Goal: Answer question/provide support

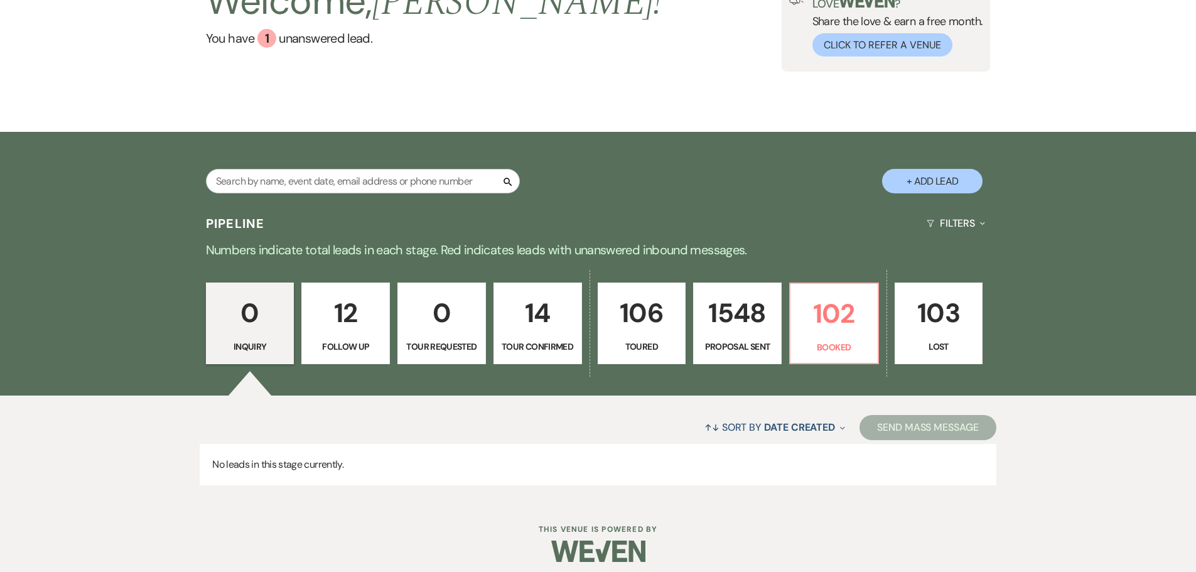
scroll to position [126, 0]
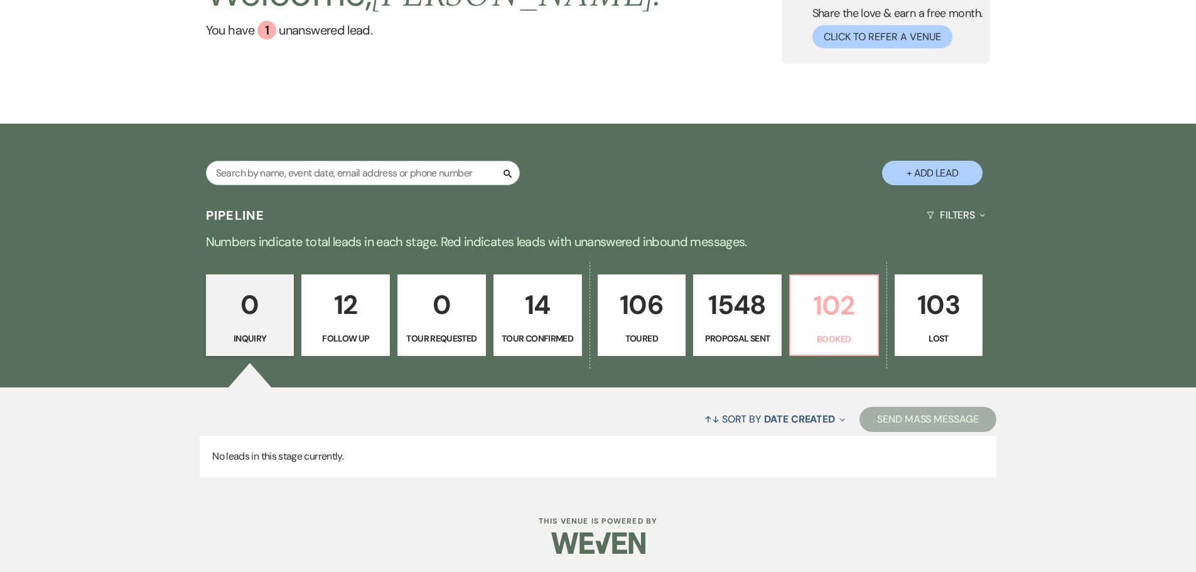
click at [815, 329] on link "102 Booked" at bounding box center [834, 315] width 90 height 82
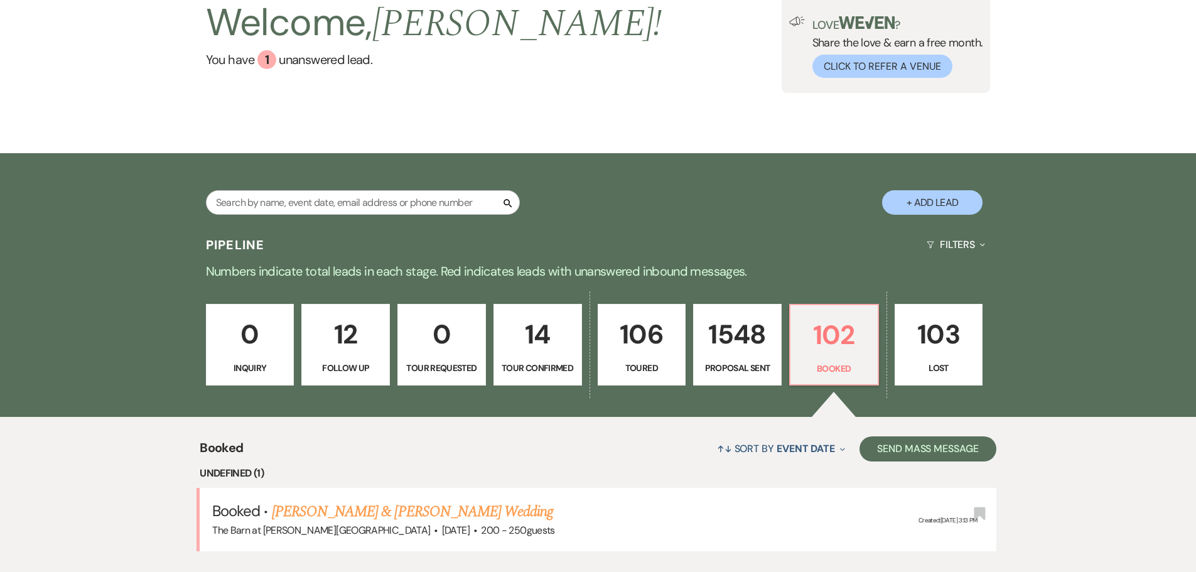
scroll to position [174, 0]
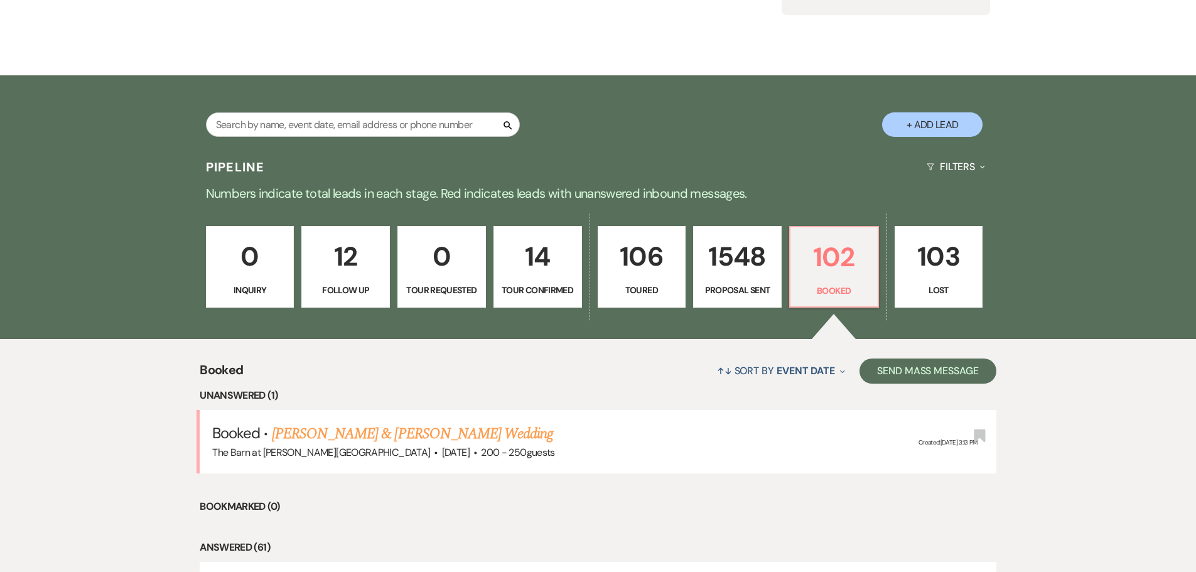
click at [448, 290] on link "0 Tour Requested" at bounding box center [441, 267] width 89 height 82
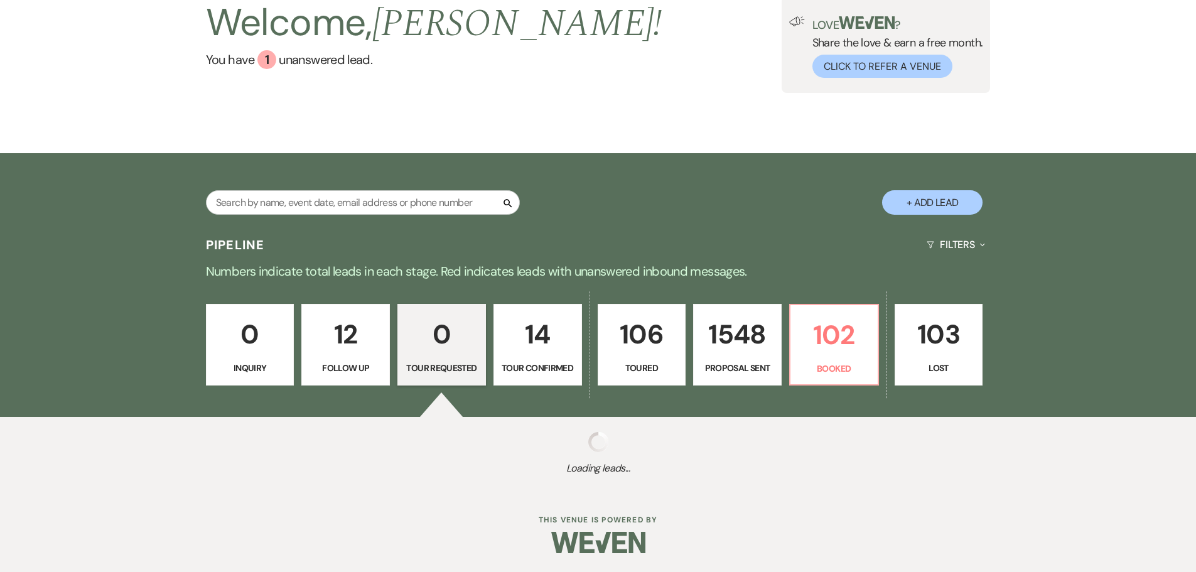
scroll to position [126, 0]
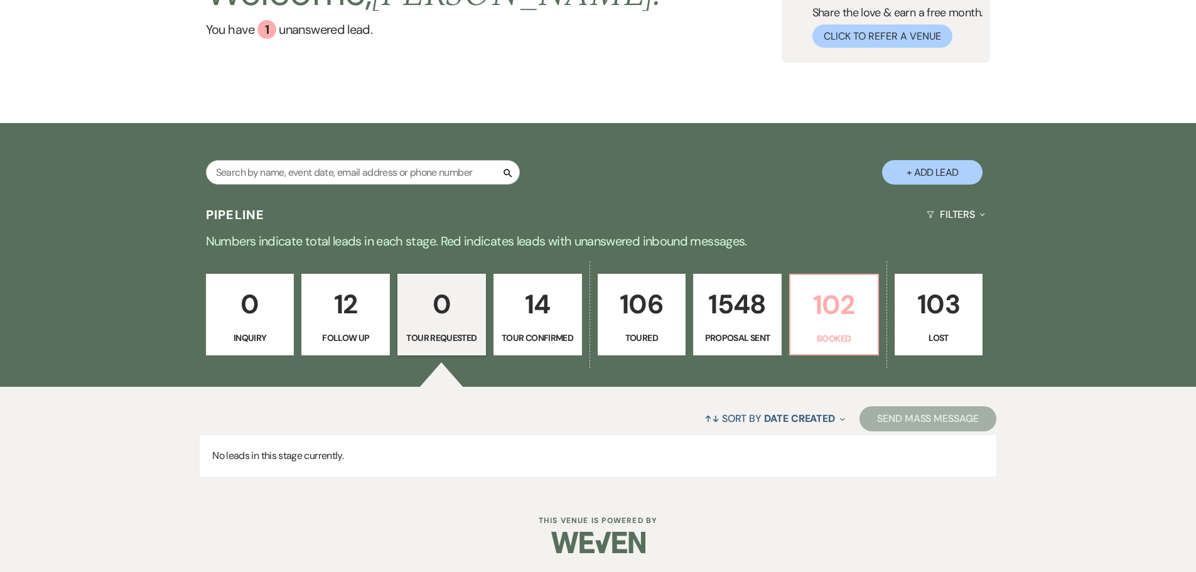
click at [806, 313] on p "102" at bounding box center [834, 305] width 72 height 42
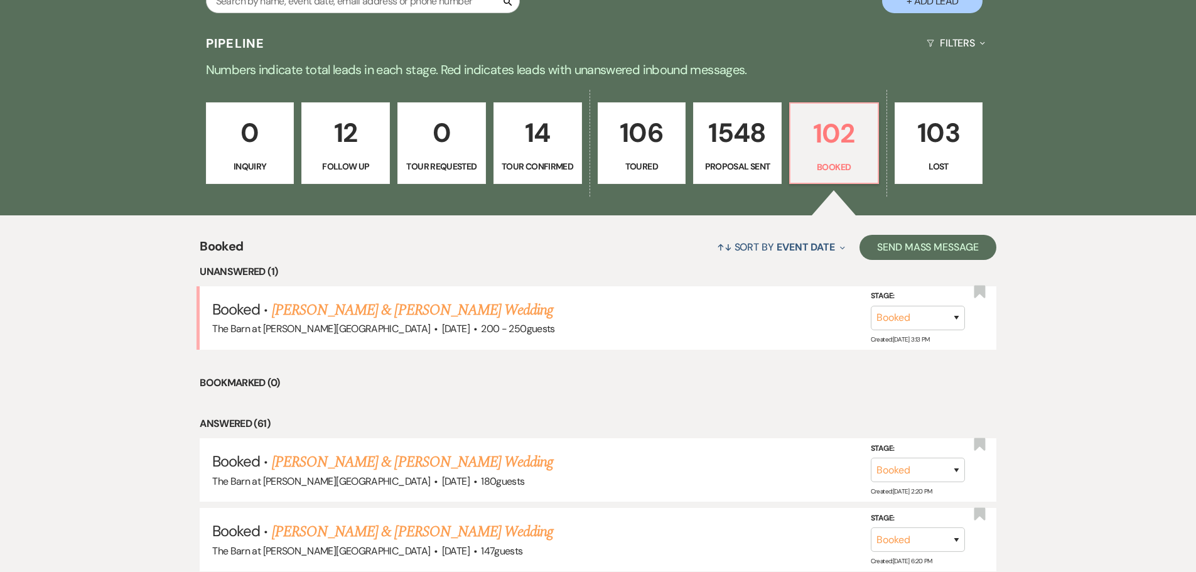
scroll to position [315, 0]
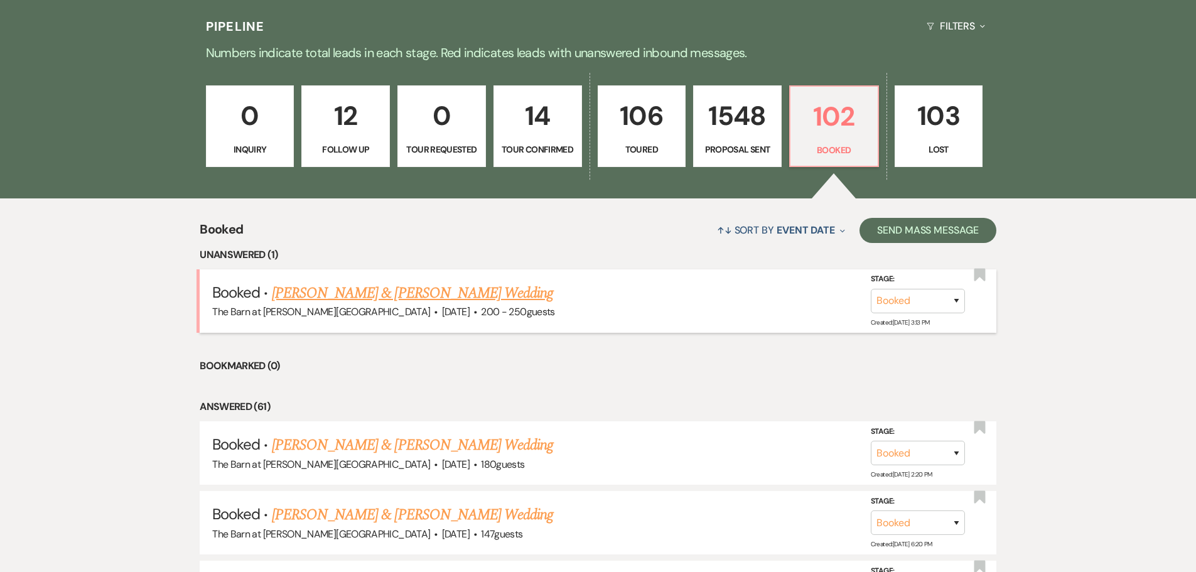
click at [376, 296] on link "[PERSON_NAME] & [PERSON_NAME] Wedding" at bounding box center [412, 293] width 281 height 23
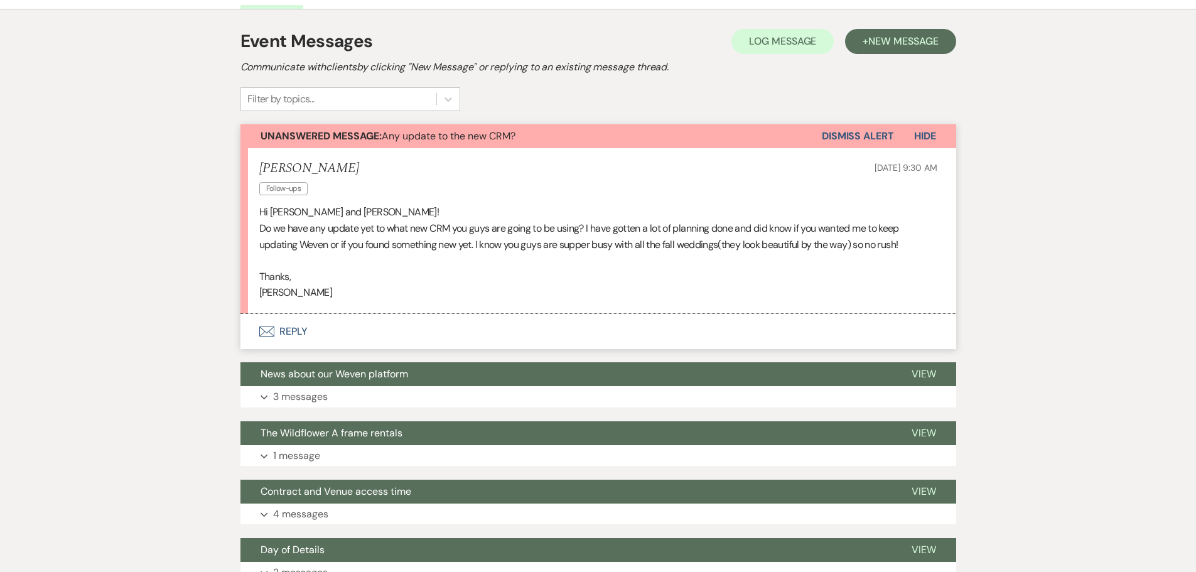
click at [295, 334] on button "Envelope Reply" at bounding box center [598, 331] width 716 height 35
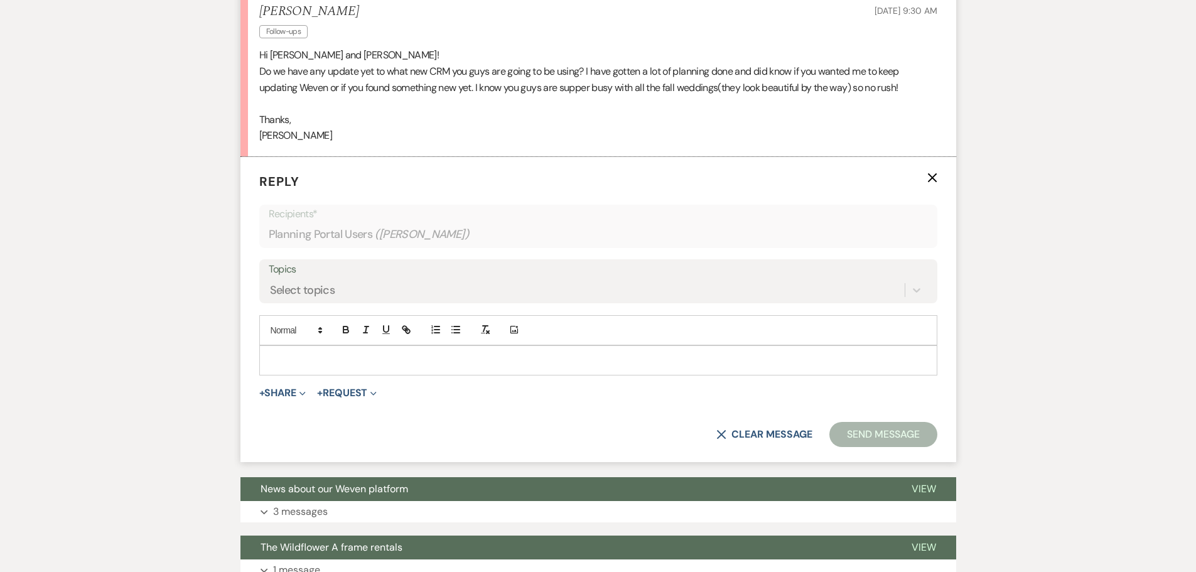
scroll to position [409, 0]
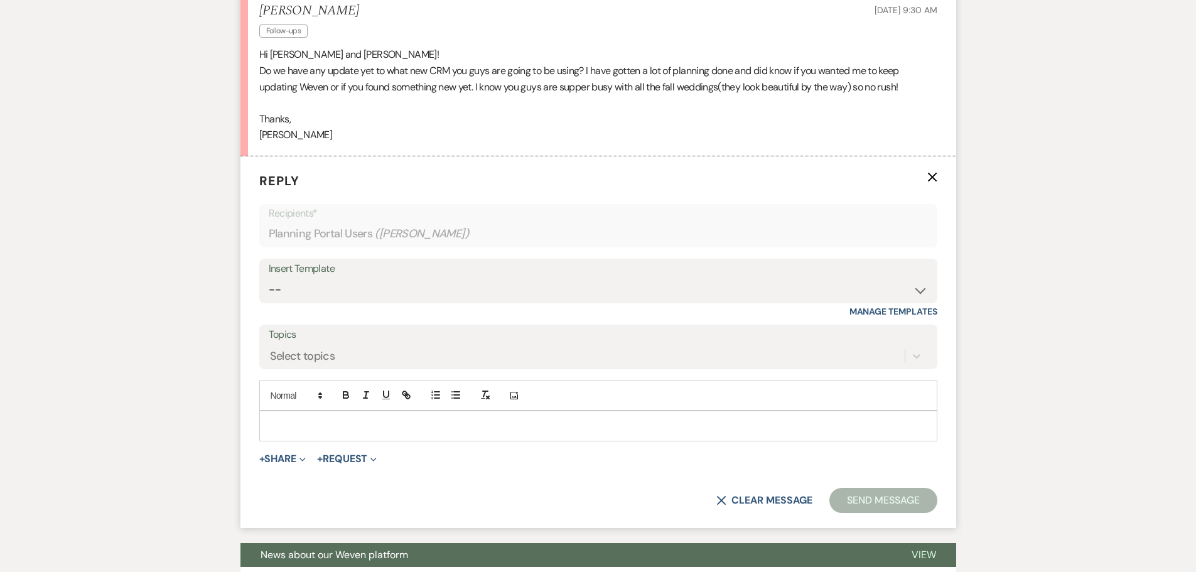
click at [285, 412] on div at bounding box center [598, 425] width 677 height 29
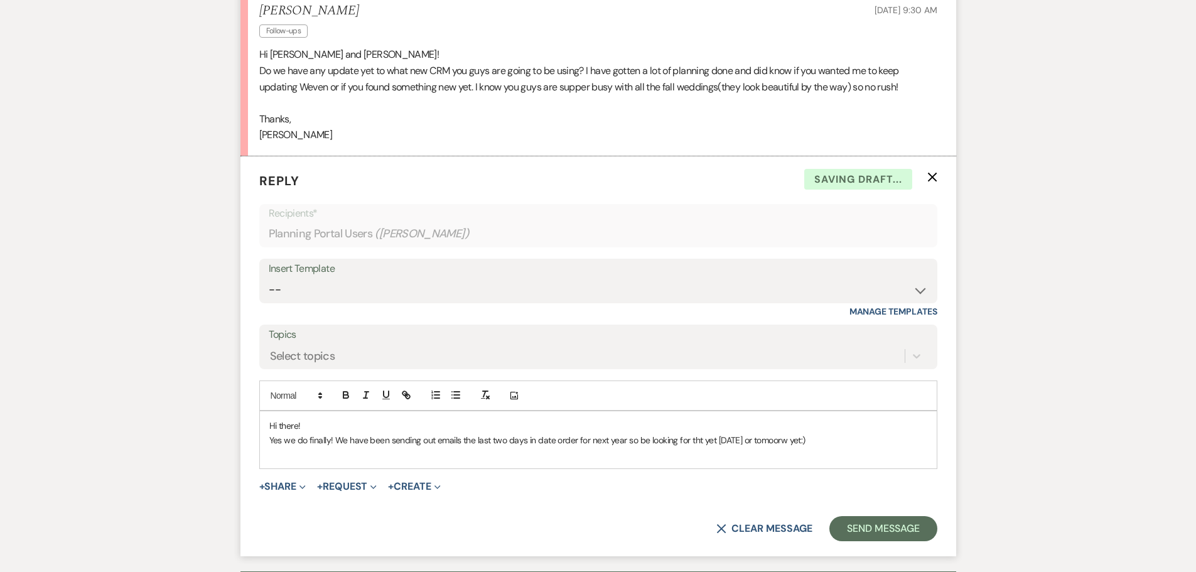
click at [696, 445] on p "Yes we do finally! We have been sending out emails the last two days in date or…" at bounding box center [598, 440] width 658 height 14
click at [774, 440] on p "Yes we do finally! We have been sending out emails the last two days in date or…" at bounding box center [598, 440] width 658 height 14
click at [777, 441] on p "Yes we do finally! We have been sending out emails the last two days in date or…" at bounding box center [598, 440] width 658 height 14
click at [818, 443] on p "Yes we do finally! We have been sending out emails the last two days in date or…" at bounding box center [598, 440] width 658 height 14
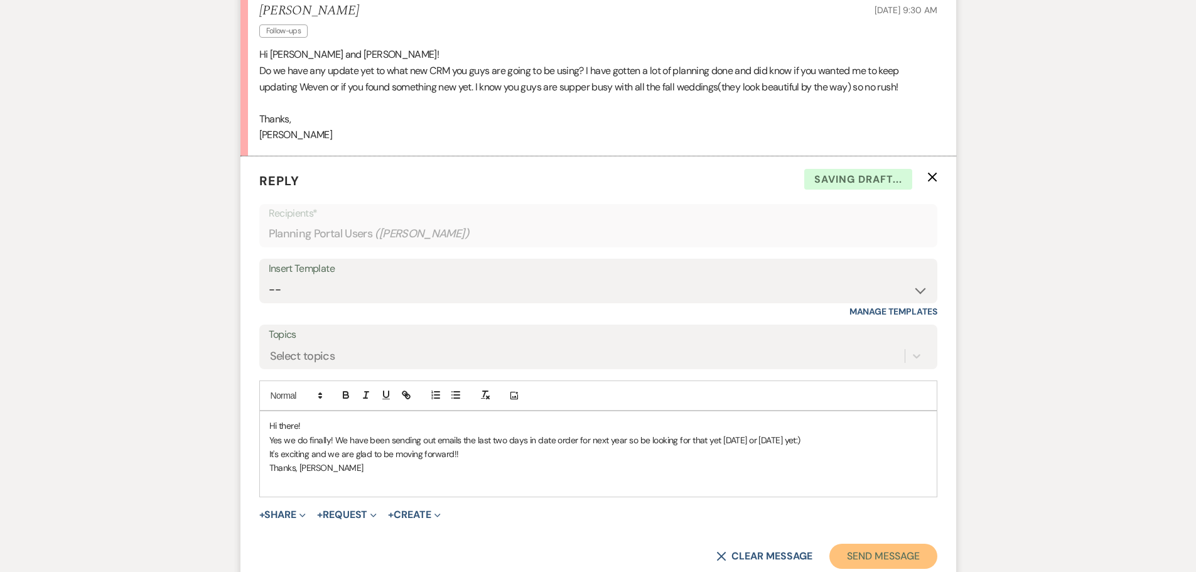
click at [883, 559] on button "Send Message" at bounding box center [882, 556] width 107 height 25
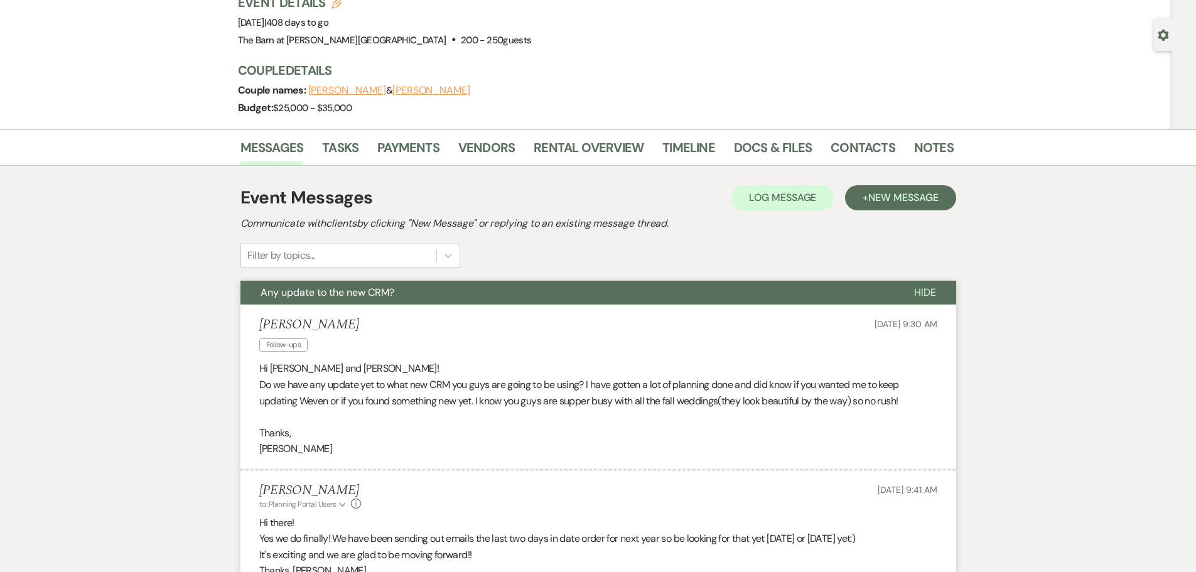
scroll to position [0, 0]
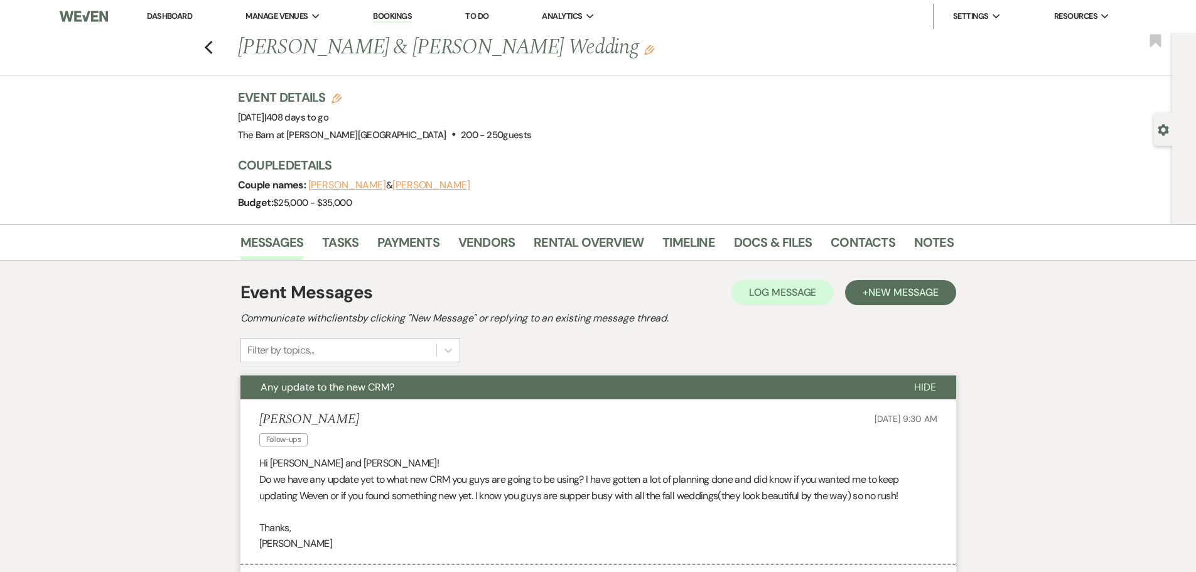
click at [169, 15] on link "Dashboard" at bounding box center [169, 16] width 45 height 11
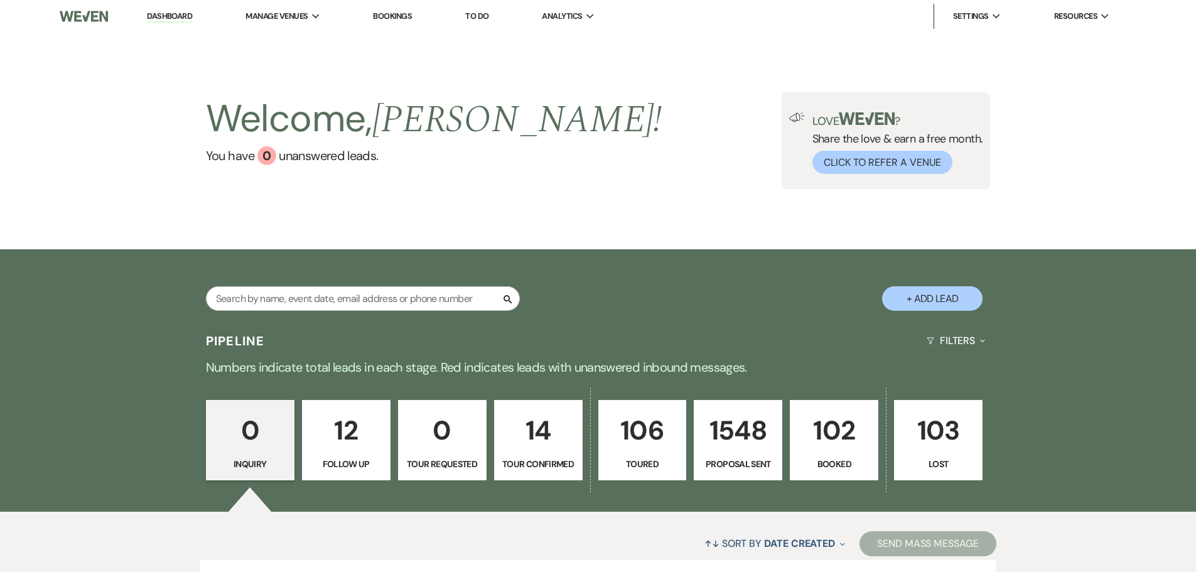
click at [865, 453] on link "102 Booked" at bounding box center [834, 440] width 89 height 80
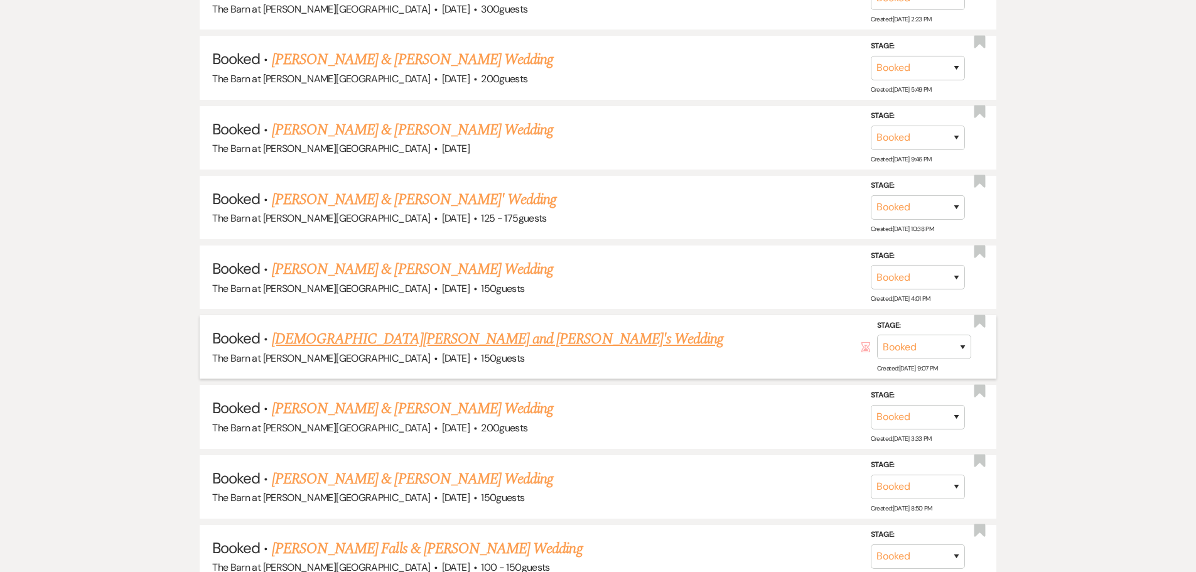
scroll to position [816, 0]
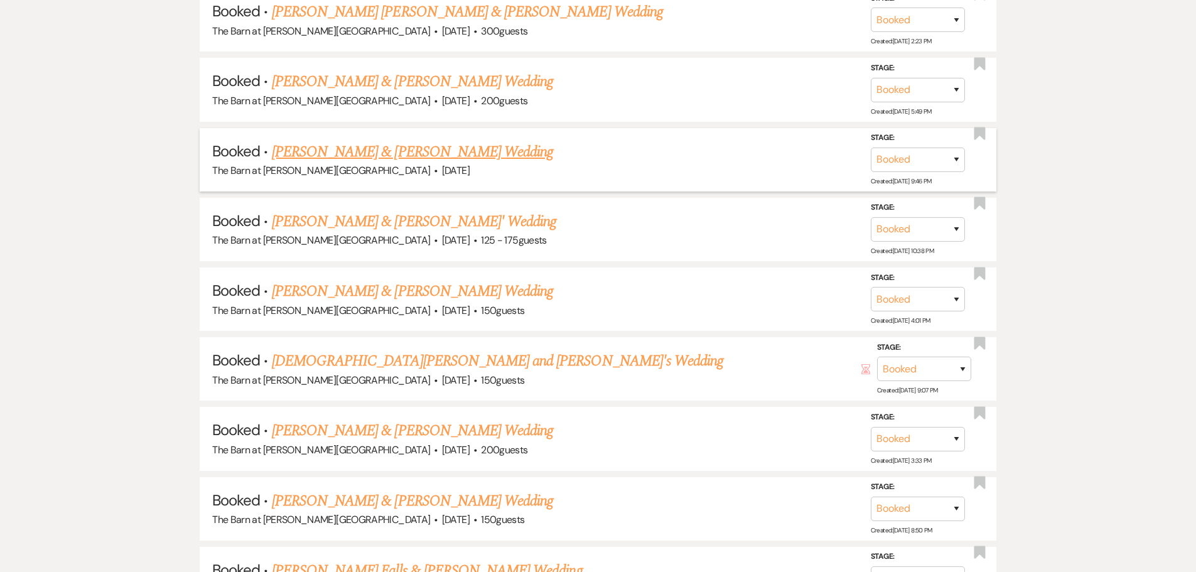
click at [343, 155] on link "[PERSON_NAME] & [PERSON_NAME] Wedding" at bounding box center [412, 152] width 281 height 23
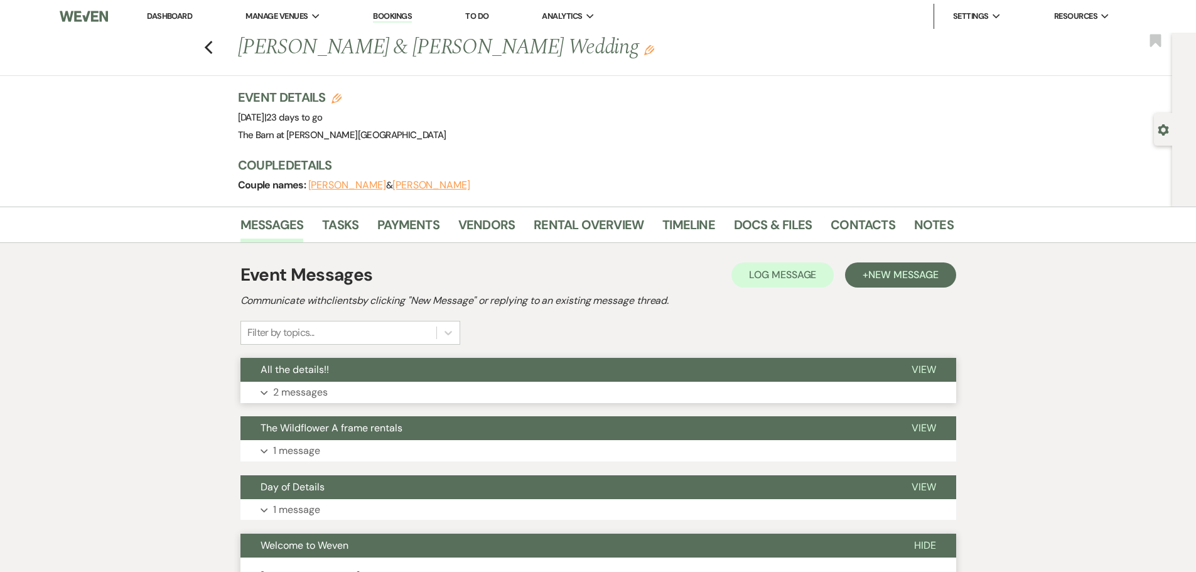
click at [283, 394] on p "2 messages" at bounding box center [300, 392] width 55 height 16
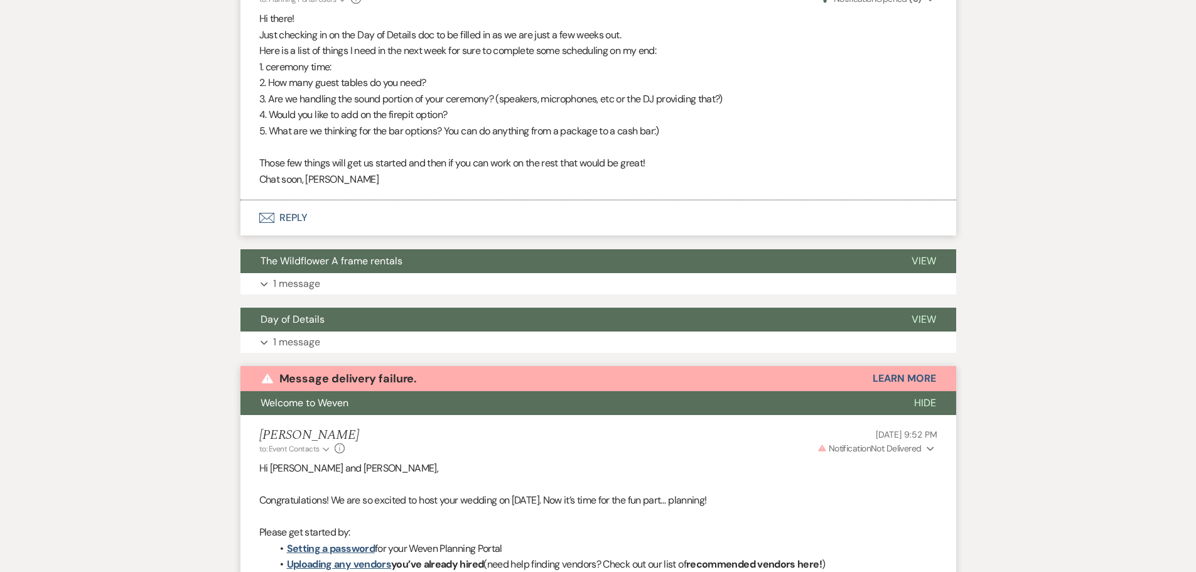
scroll to position [586, 0]
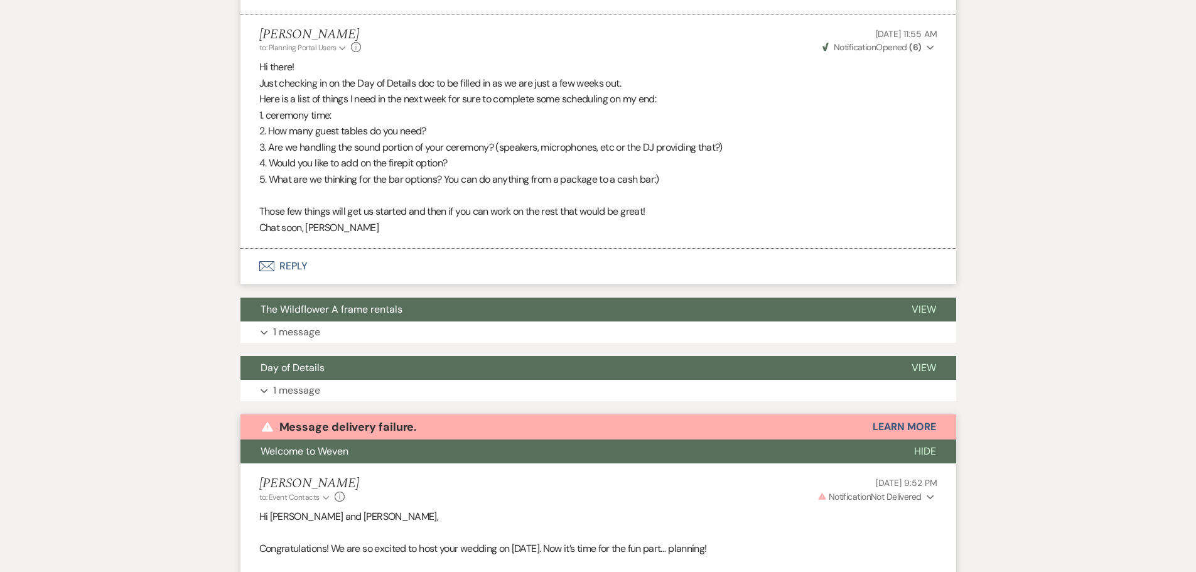
click at [929, 50] on icon "Expand" at bounding box center [931, 47] width 8 height 9
click at [930, 50] on icon "Collapse" at bounding box center [931, 47] width 8 height 9
click at [925, 49] on button "Weven Check Notification Opened ( 6 ) Expand" at bounding box center [879, 47] width 117 height 13
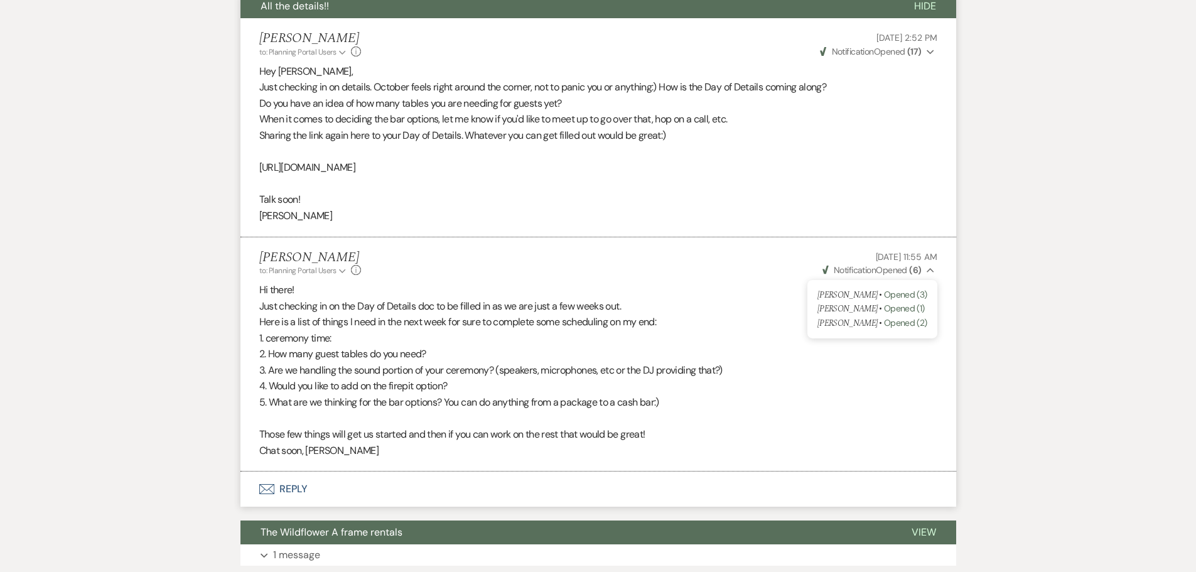
scroll to position [335, 0]
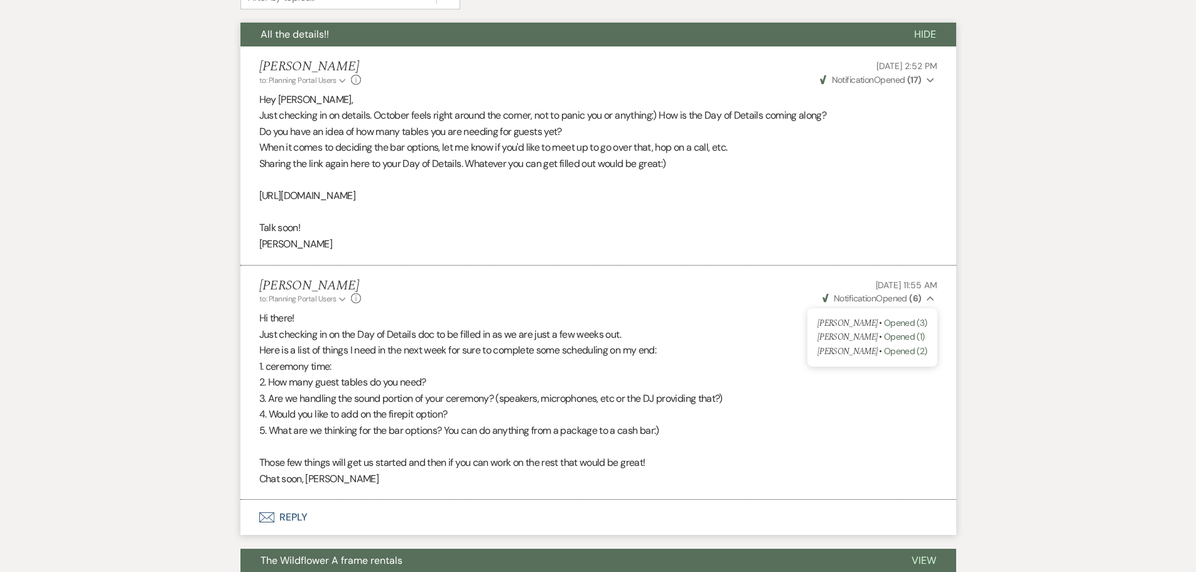
click at [929, 82] on icon "Expand" at bounding box center [931, 80] width 8 height 9
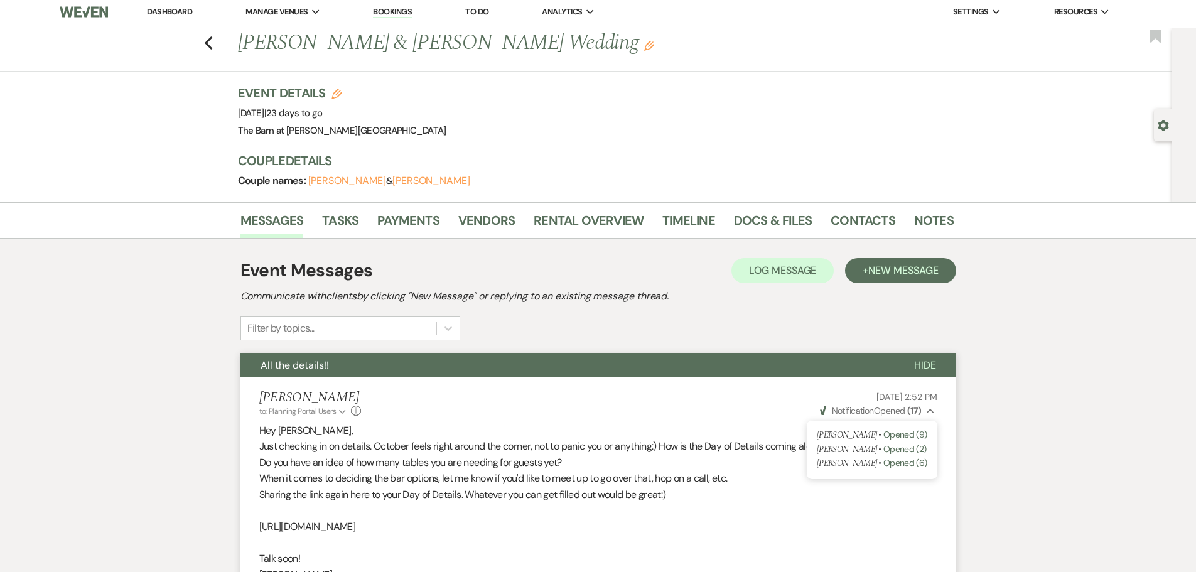
scroll to position [0, 0]
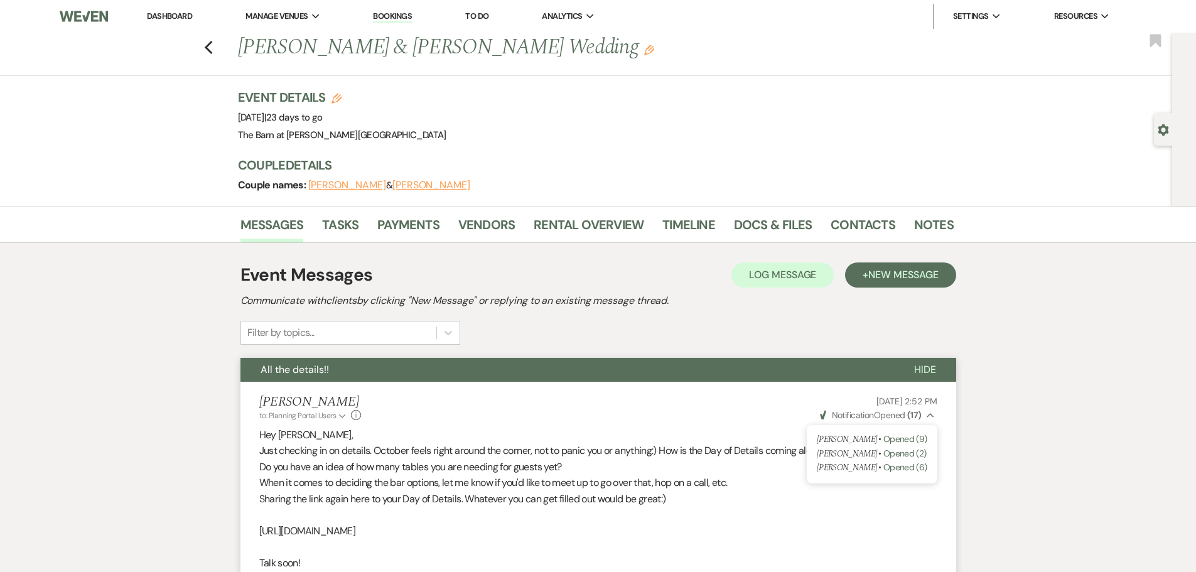
click at [183, 14] on link "Dashboard" at bounding box center [169, 16] width 45 height 11
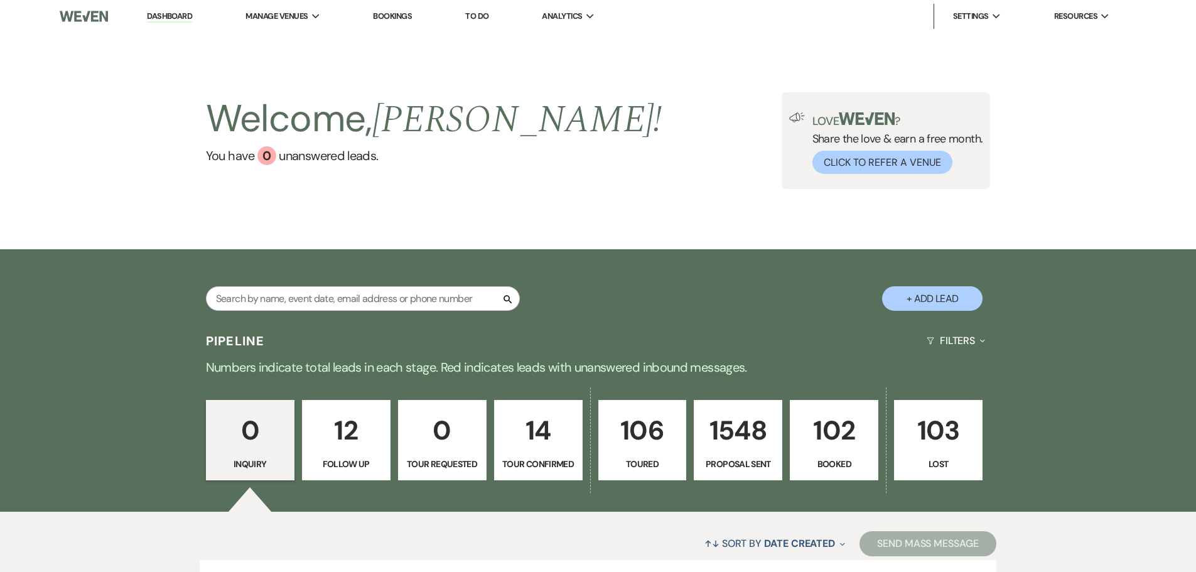
click at [836, 430] on p "102" at bounding box center [834, 430] width 72 height 42
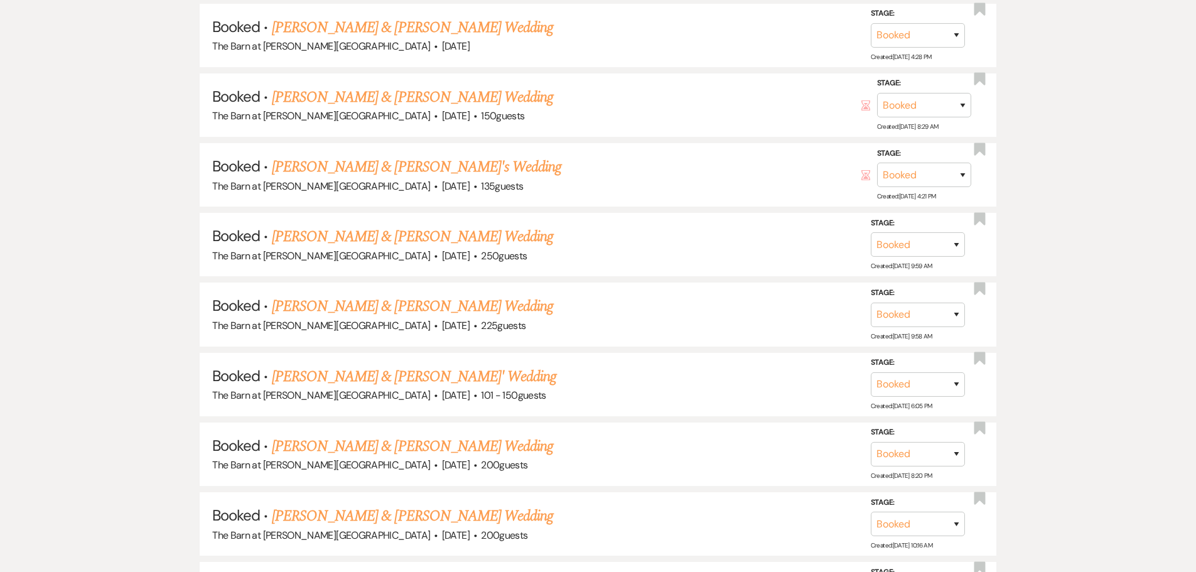
scroll to position [2888, 0]
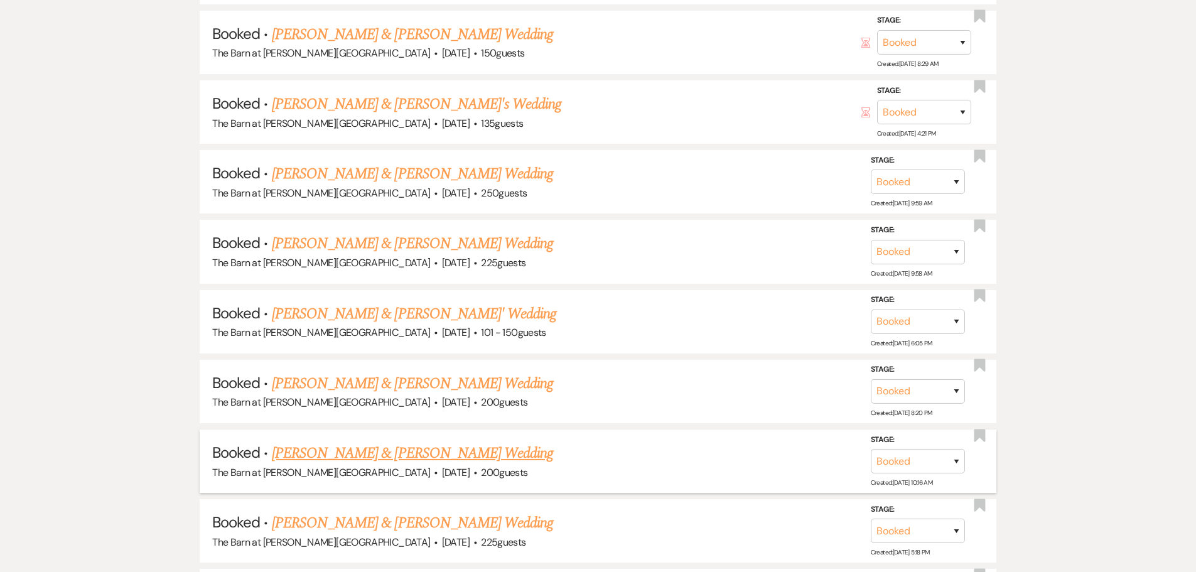
click at [398, 449] on link "[PERSON_NAME] & [PERSON_NAME] Wedding" at bounding box center [412, 453] width 281 height 23
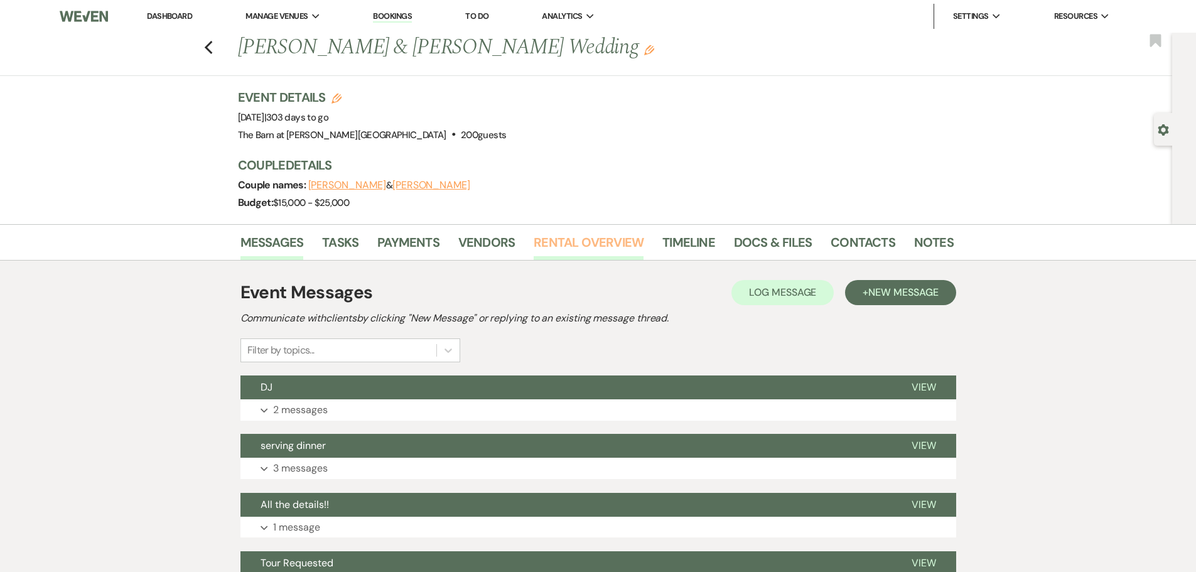
click at [582, 253] on link "Rental Overview" at bounding box center [589, 246] width 110 height 28
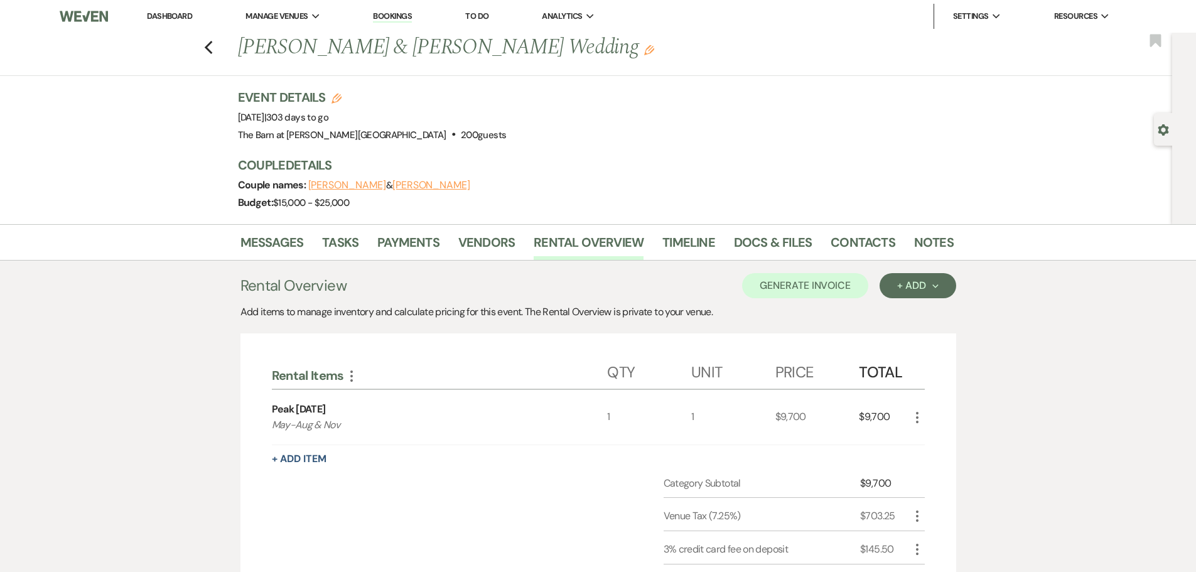
click at [173, 14] on link "Dashboard" at bounding box center [169, 16] width 45 height 11
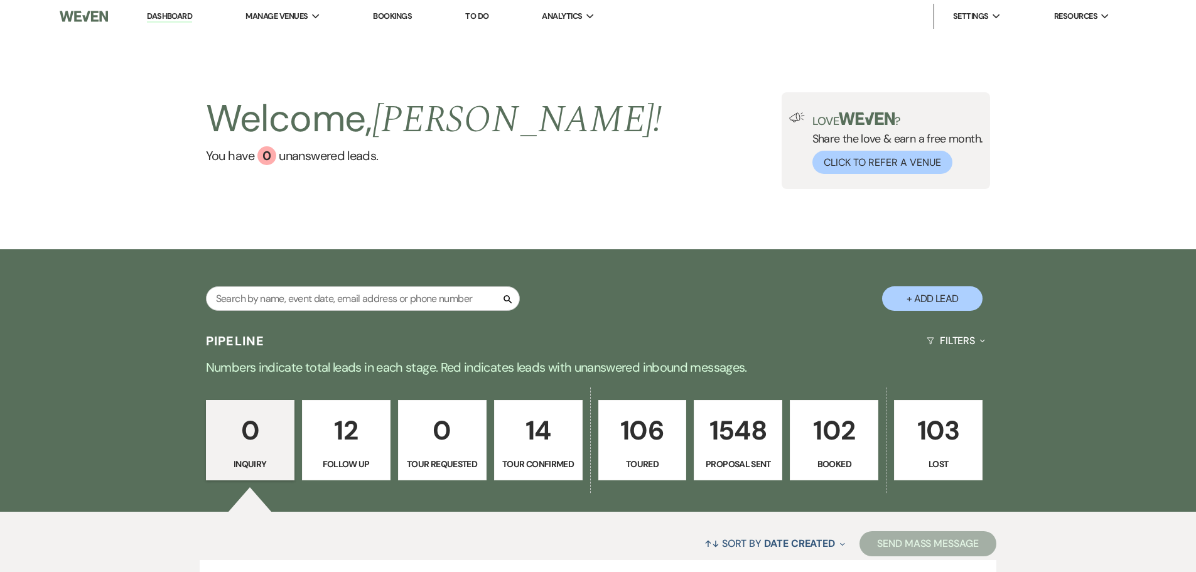
click at [342, 429] on p "12" at bounding box center [346, 430] width 72 height 42
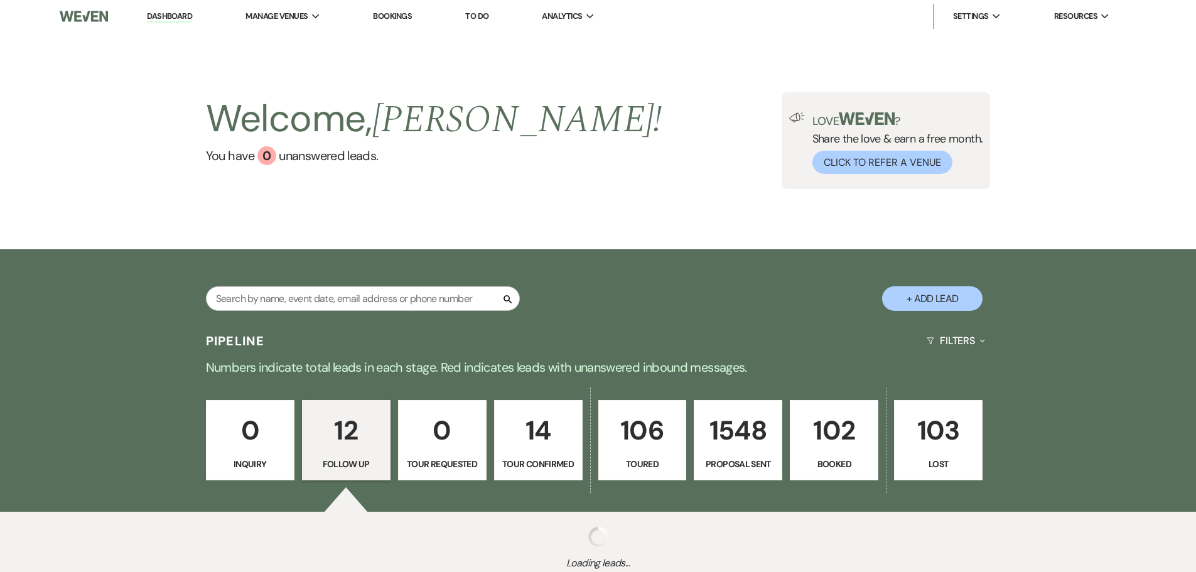
select select "9"
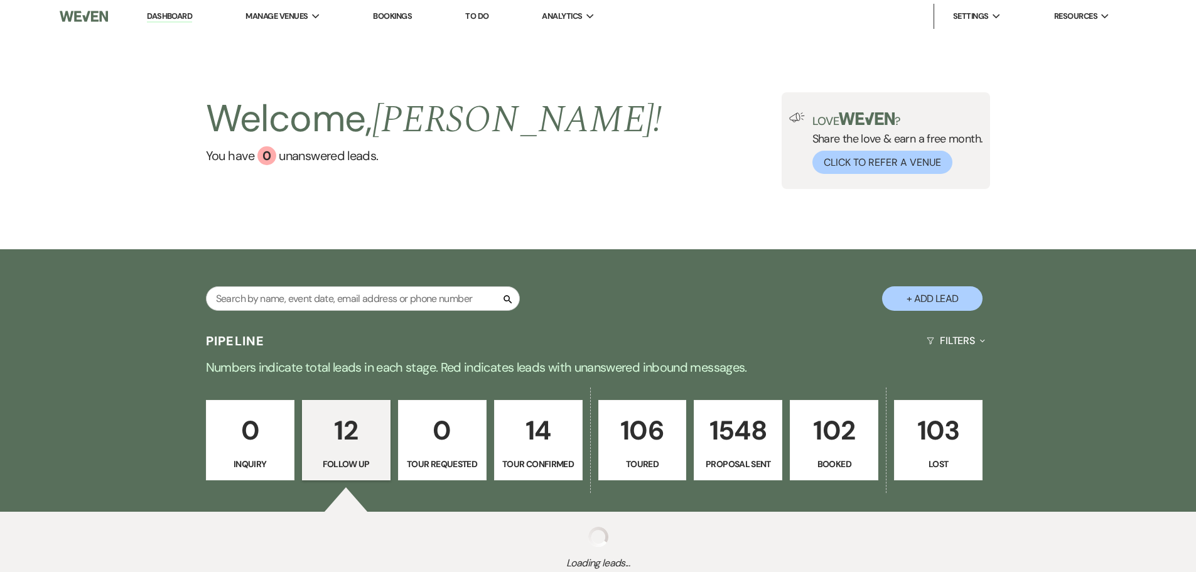
select select "9"
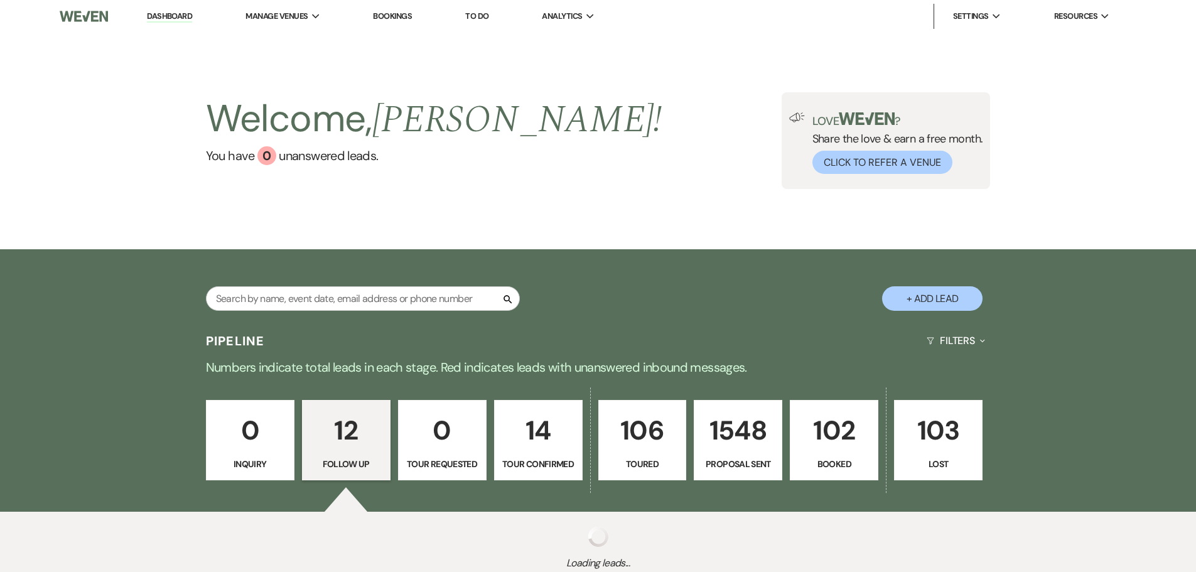
select select "9"
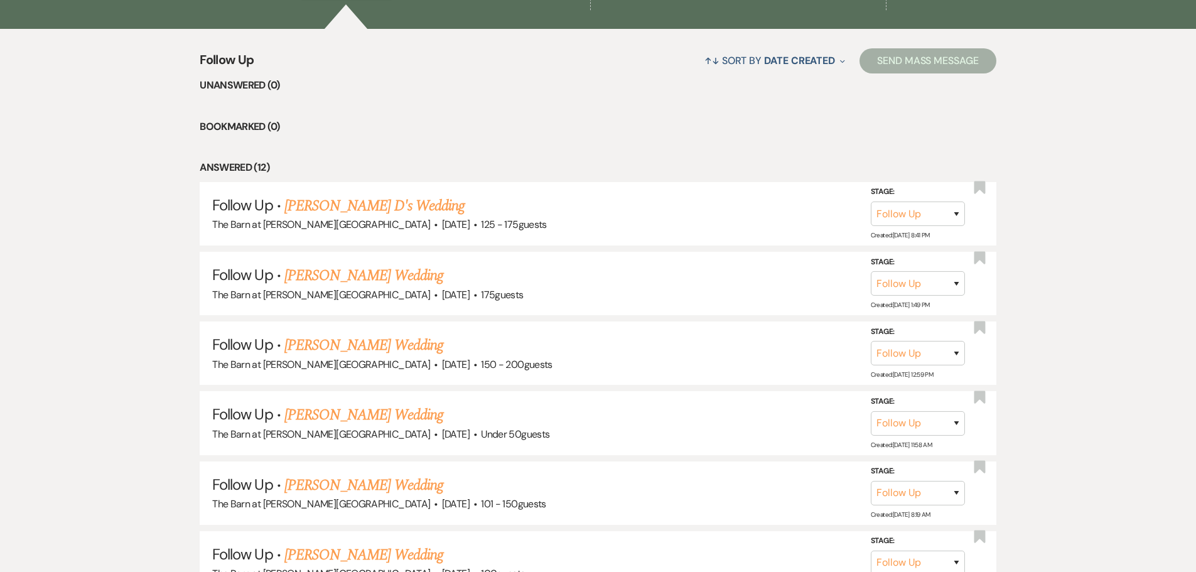
scroll to position [502, 0]
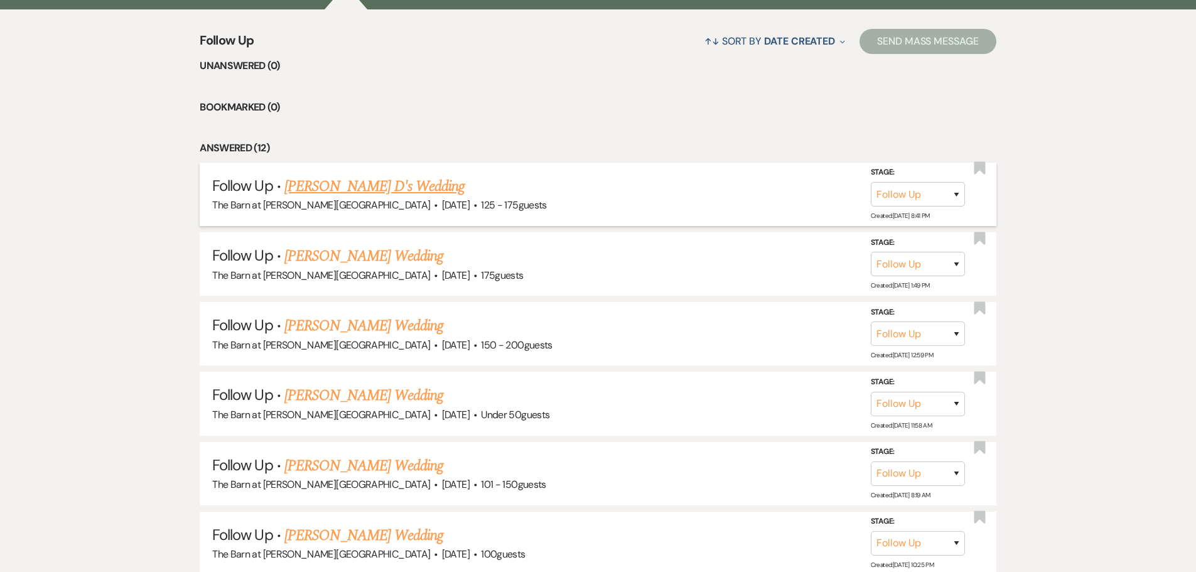
click at [320, 183] on link "[PERSON_NAME] D's Wedding" at bounding box center [374, 186] width 180 height 23
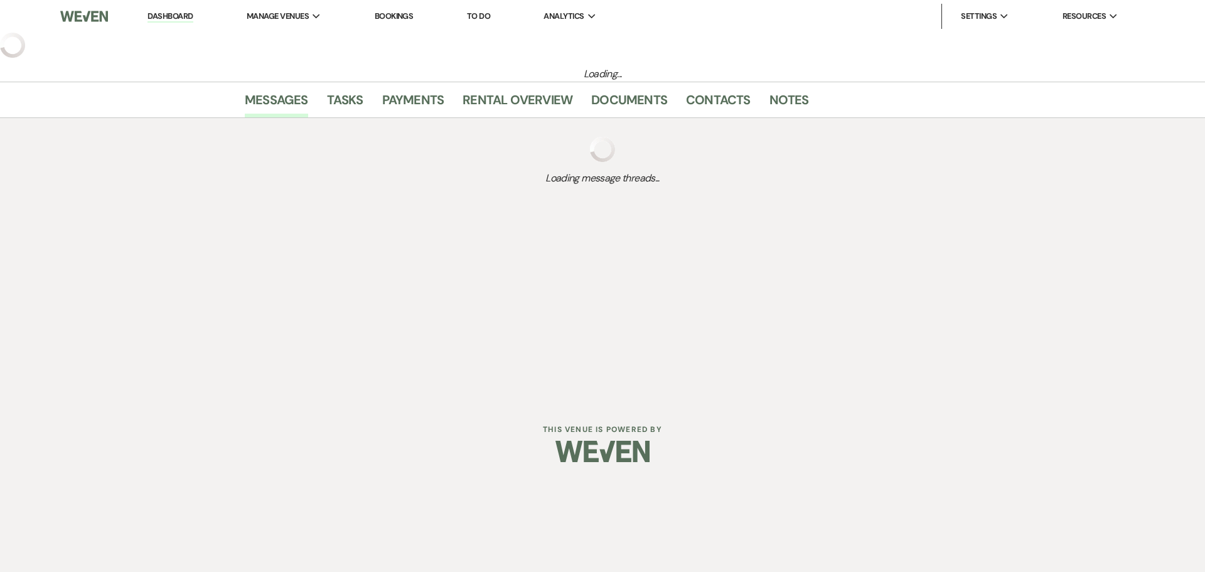
select select "9"
select select "3"
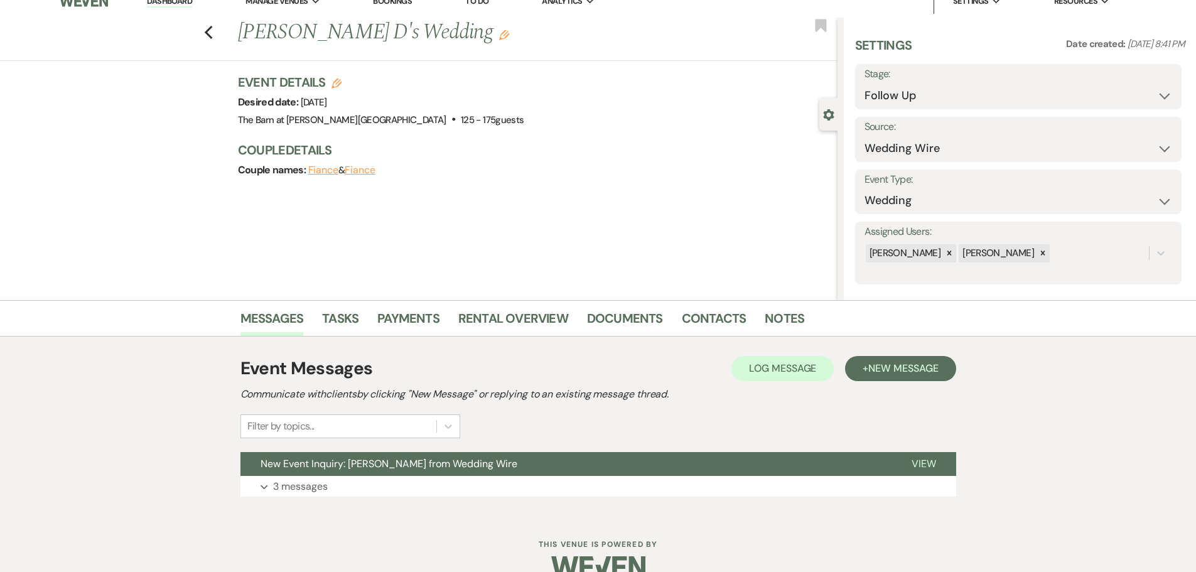
scroll to position [40, 0]
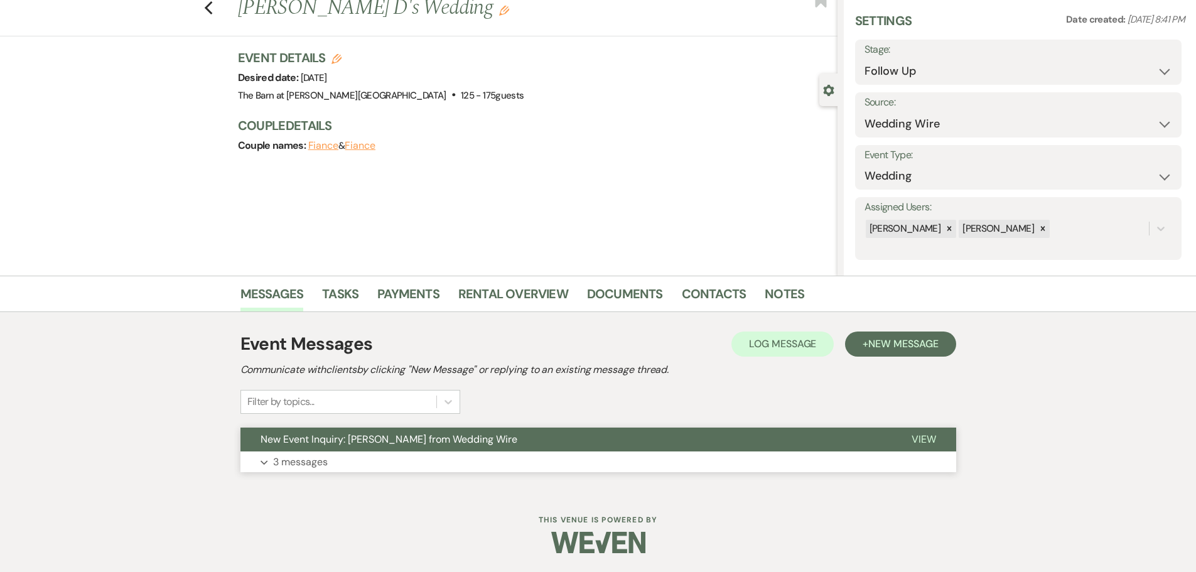
click at [303, 465] on p "3 messages" at bounding box center [300, 462] width 55 height 16
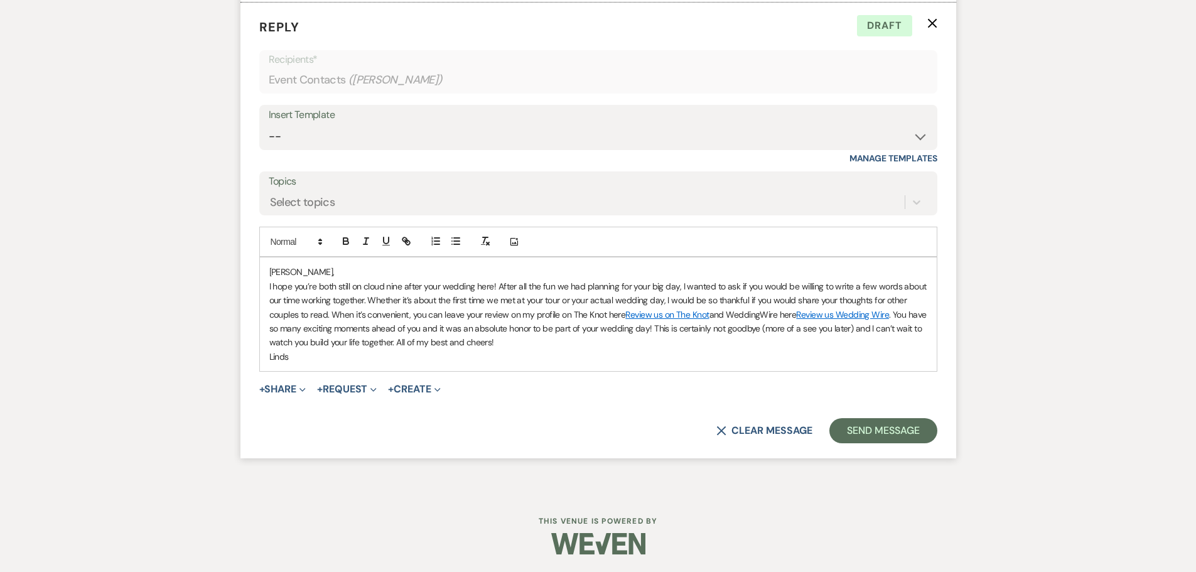
scroll to position [2265, 0]
click at [932, 21] on use "button" at bounding box center [931, 22] width 9 height 9
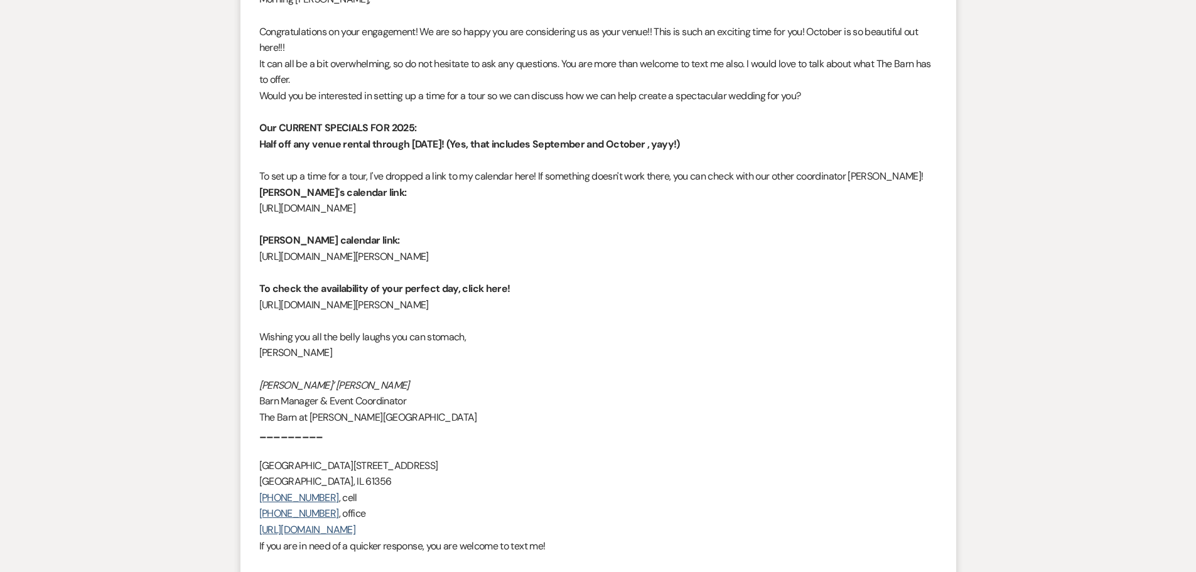
scroll to position [1516, 0]
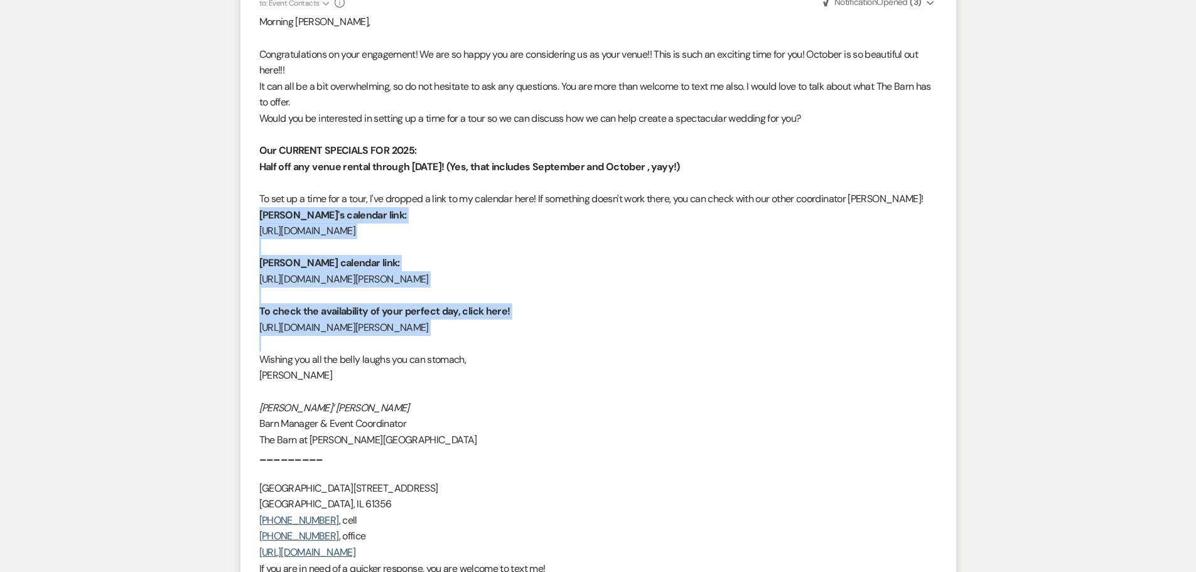
drag, startPoint x: 259, startPoint y: 215, endPoint x: 736, endPoint y: 335, distance: 491.6
click at [736, 335] on div "Morning [PERSON_NAME], Congratulations on your engagement! We are so happy you …" at bounding box center [598, 351] width 678 height 674
copy div "[PERSON_NAME]'s calendar link: [URL][DOMAIN_NAME] [PERSON_NAME] calendar link: …"
